Goal: Find specific page/section: Find specific page/section

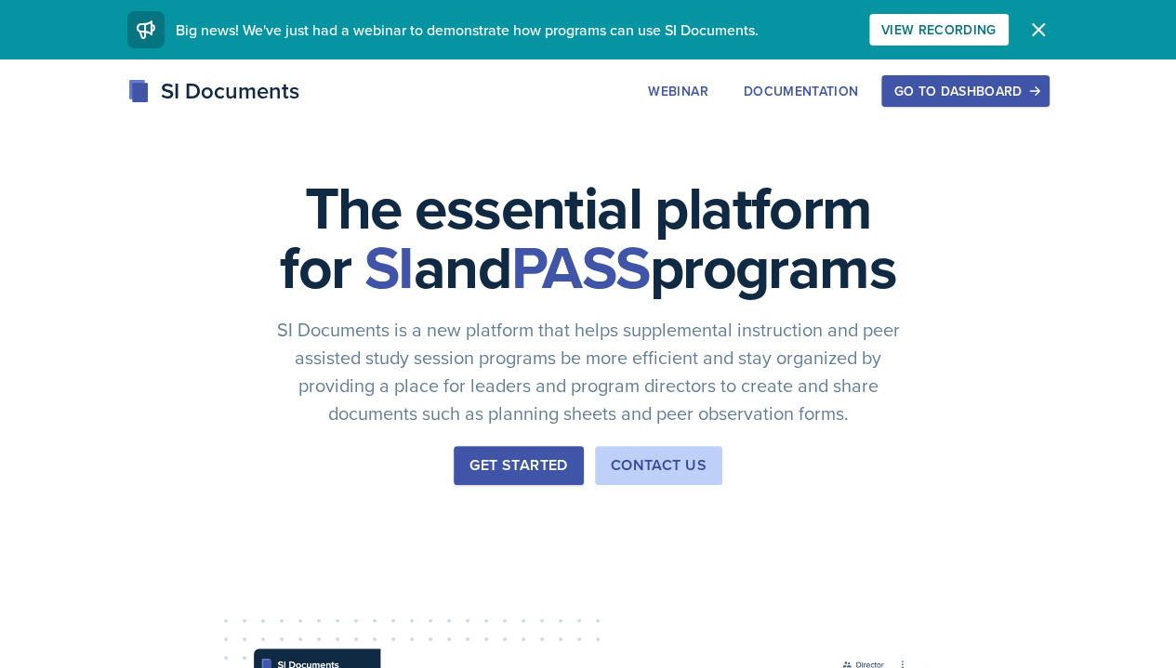
click at [1048, 103] on button "Go to Dashboard" at bounding box center [964, 91] width 167 height 32
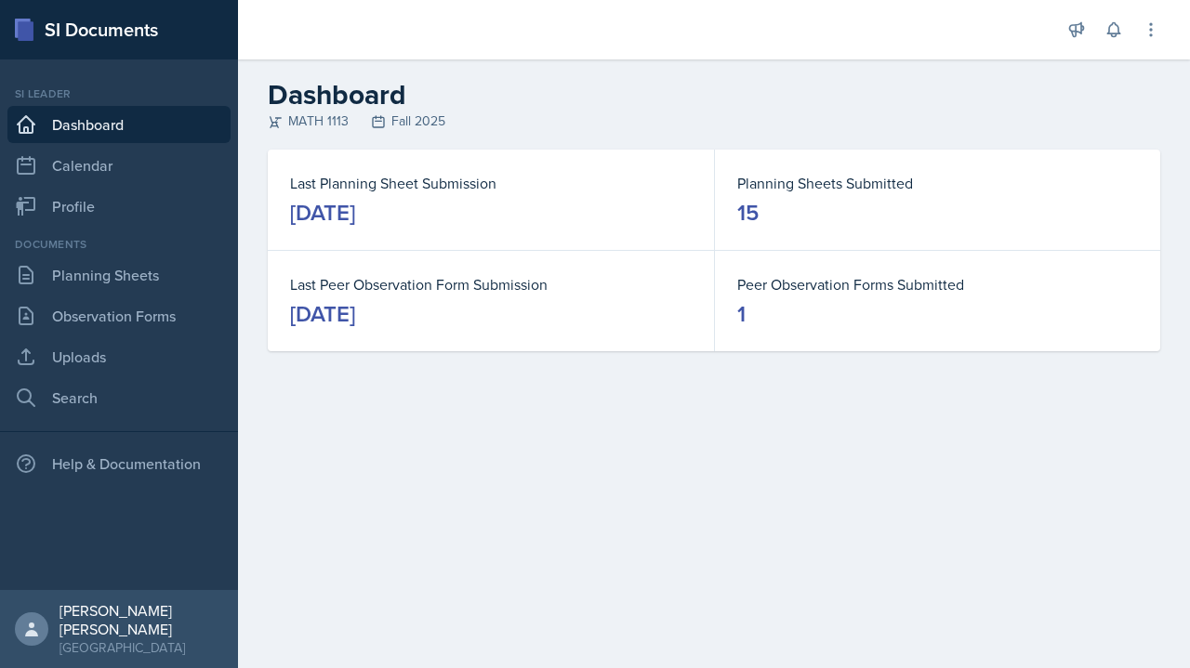
click at [55, 293] on link "Planning Sheets" at bounding box center [118, 275] width 223 height 37
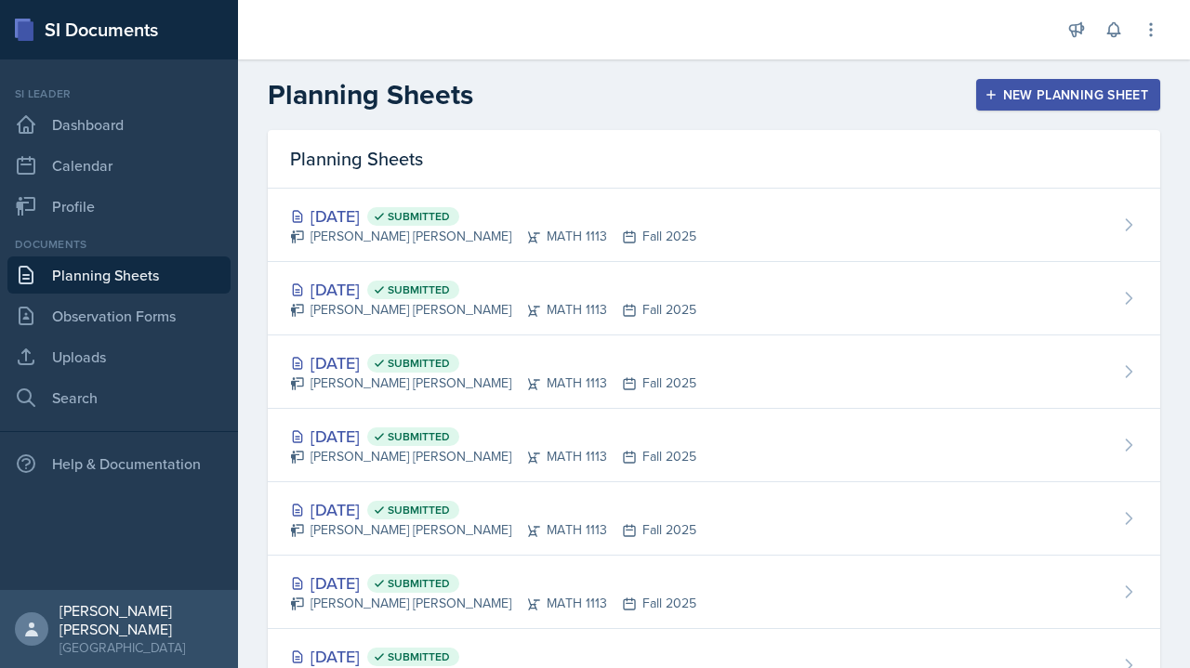
click at [972, 224] on div "[DATE] Submitted [PERSON_NAME] [PERSON_NAME] MATH 1113 Fall 2025" at bounding box center [714, 225] width 892 height 73
